Goal: Information Seeking & Learning: Find specific fact

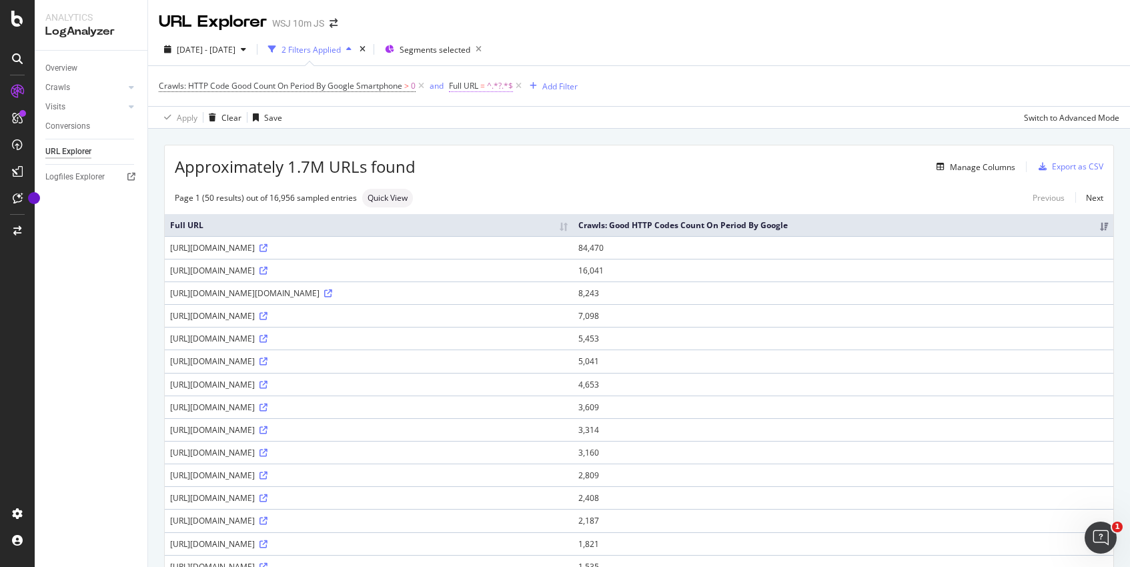
click at [488, 87] on span "Full URL = ^.*?.*$" at bounding box center [481, 86] width 64 height 12
click at [710, 72] on div "Crawls: HTTP Code Good Count On Period By Google Smartphone > 0 and Full URL = …" at bounding box center [639, 86] width 961 height 40
click at [500, 85] on span "^.*?.*$" at bounding box center [500, 86] width 26 height 19
click at [502, 146] on input "?" at bounding box center [525, 141] width 126 height 21
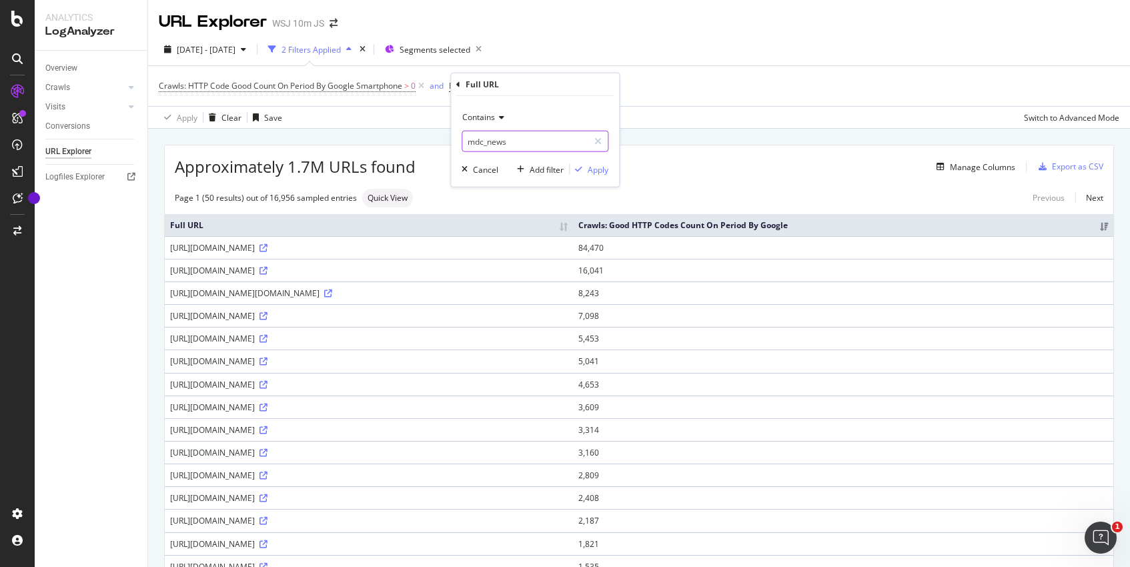
type input "mdc_news"
click at [589, 168] on div "Apply" at bounding box center [598, 168] width 21 height 11
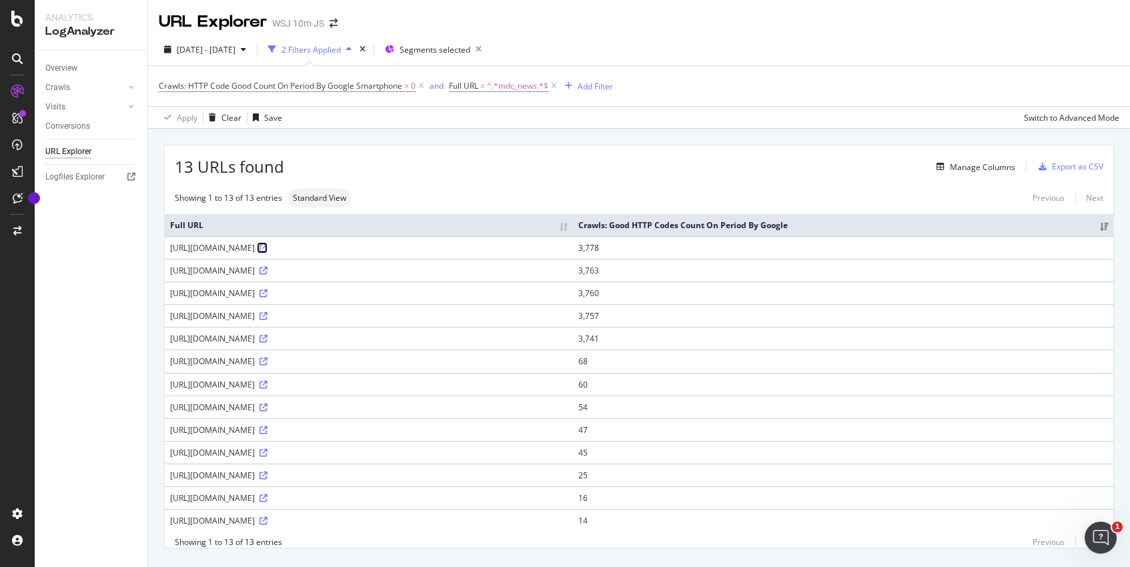
click at [268, 252] on icon at bounding box center [264, 248] width 8 height 8
drag, startPoint x: 580, startPoint y: 262, endPoint x: 539, endPoint y: 260, distance: 41.4
click at [539, 254] on div "[URL][DOMAIN_NAME]" at bounding box center [369, 247] width 398 height 11
drag, startPoint x: 539, startPoint y: 260, endPoint x: 420, endPoint y: 270, distance: 119.2
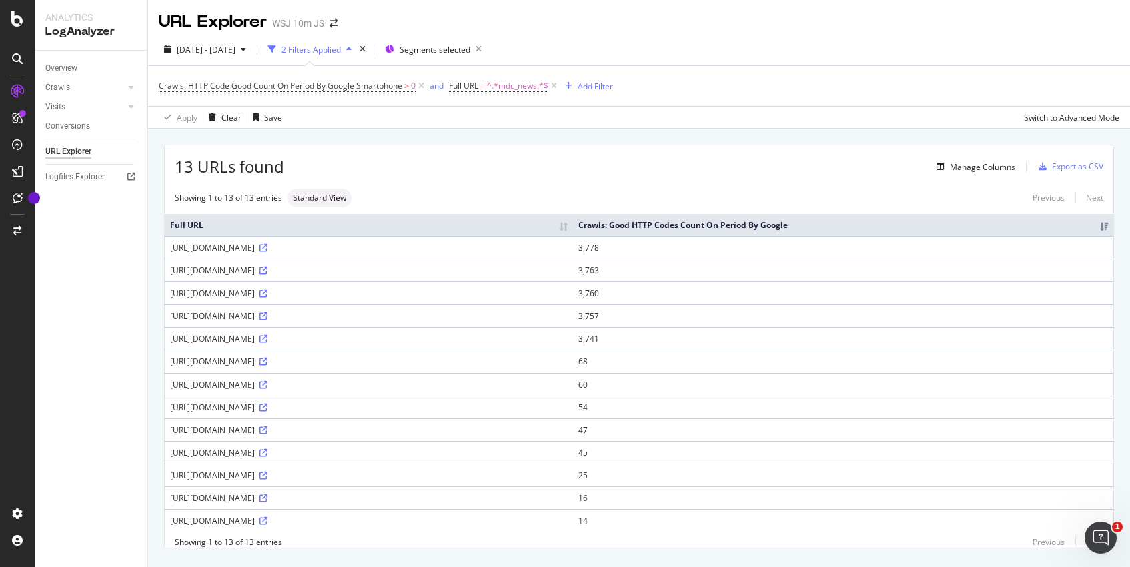
click at [420, 254] on div "[URL][DOMAIN_NAME]" at bounding box center [369, 247] width 398 height 11
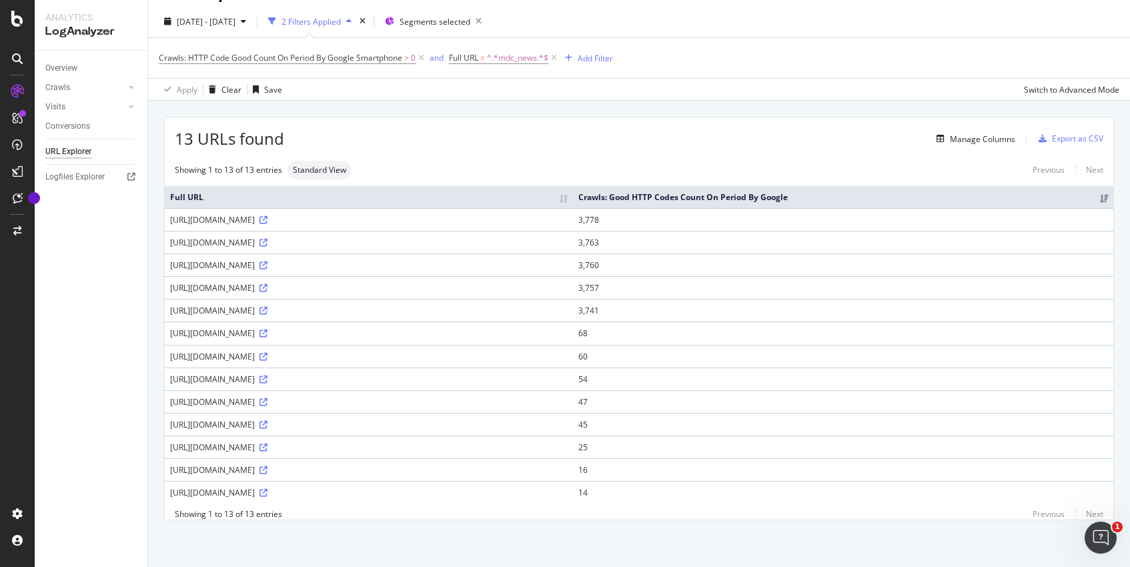
scroll to position [84, 0]
drag, startPoint x: 483, startPoint y: 184, endPoint x: 165, endPoint y: 179, distance: 318.3
click at [165, 208] on td "[URL][DOMAIN_NAME]" at bounding box center [369, 219] width 408 height 23
copy div "[URL][DOMAIN_NAME]"
